Goal: Navigation & Orientation: Find specific page/section

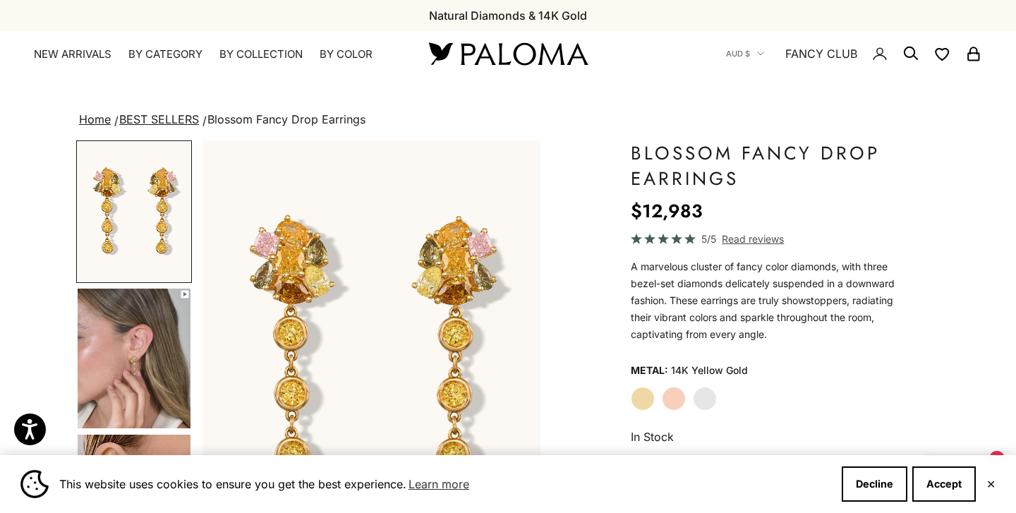
click at [159, 119] on link "BEST SELLERS" at bounding box center [159, 119] width 80 height 14
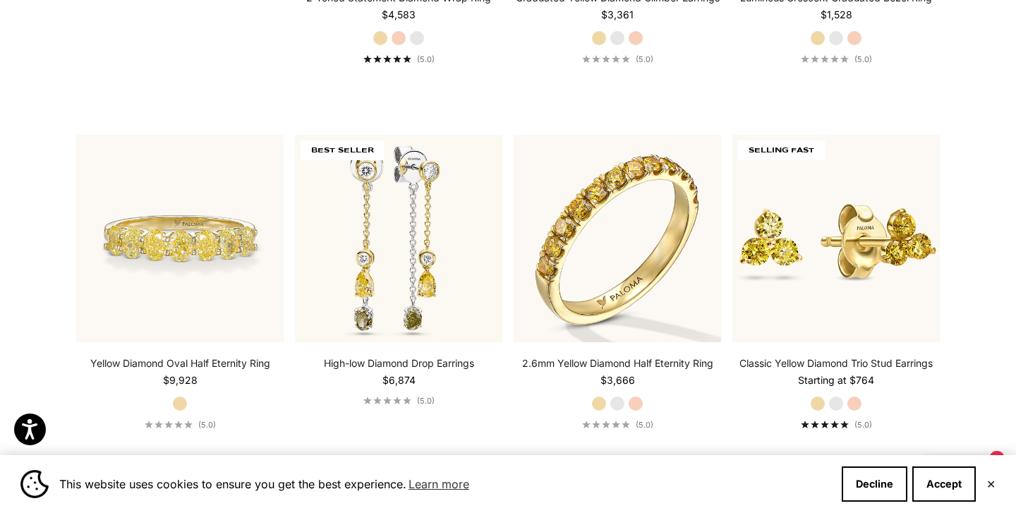
scroll to position [1391, 0]
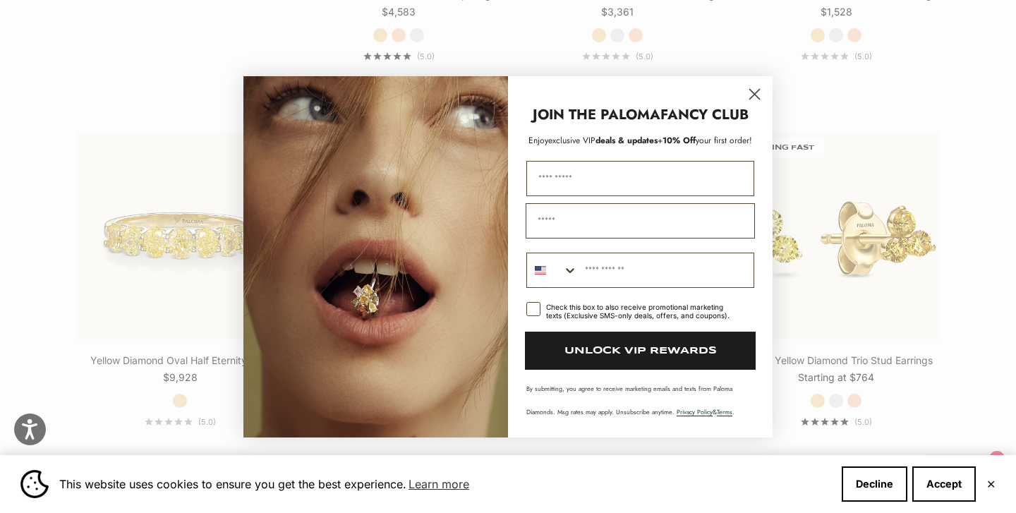
click at [756, 91] on circle "Close dialog" at bounding box center [754, 93] width 23 height 23
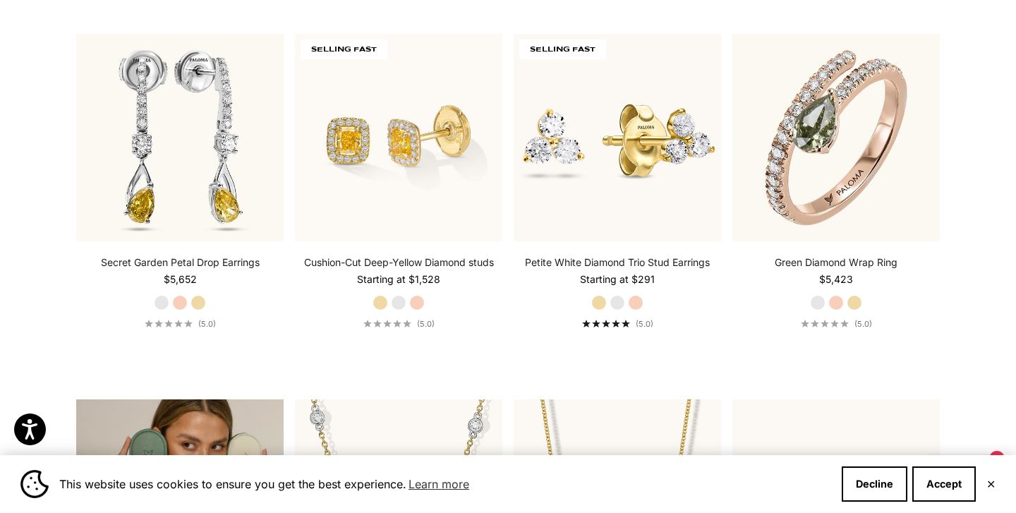
scroll to position [2221, 0]
